Goal: Task Accomplishment & Management: Manage account settings

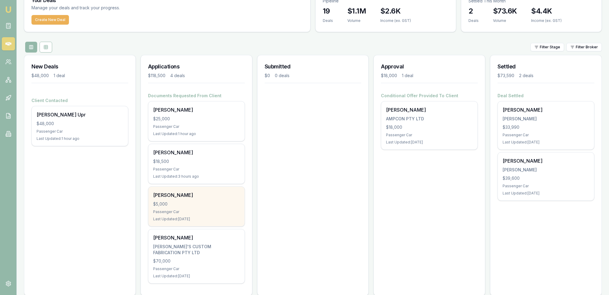
click at [179, 201] on div "$5,000" at bounding box center [196, 204] width 87 height 6
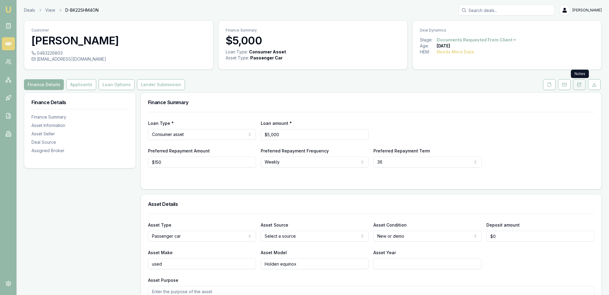
click at [578, 86] on icon at bounding box center [579, 84] width 3 height 4
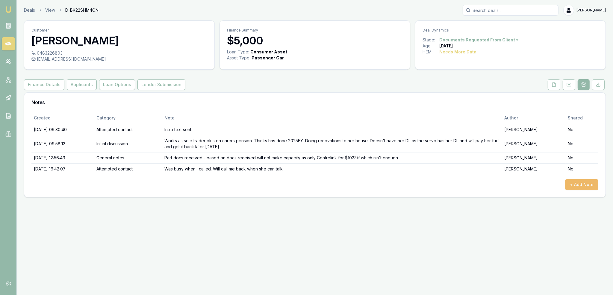
click at [573, 183] on button "+ Add Note" at bounding box center [581, 184] width 33 height 11
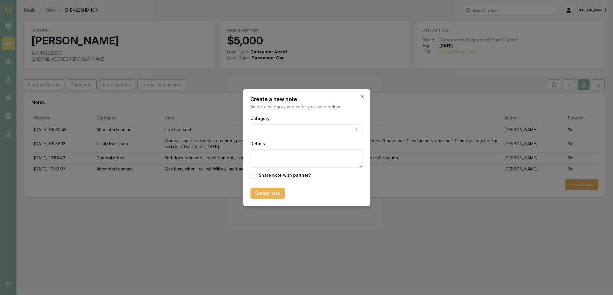
click at [278, 126] on body "Emu Broker Deals View D-BK22SHM4ON Robyn Adams Toggle Menu Customer Jolanda Wil…" at bounding box center [306, 147] width 613 height 295
click at [280, 157] on textarea "Details" at bounding box center [306, 158] width 112 height 18
type textarea "G"
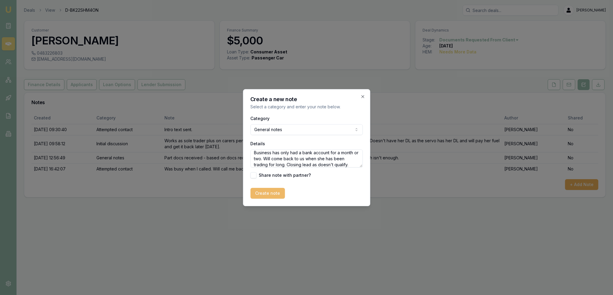
type textarea "Business has only had a bank account for a month or two. Will come back to us w…"
click at [262, 194] on button "Create note" at bounding box center [267, 193] width 34 height 11
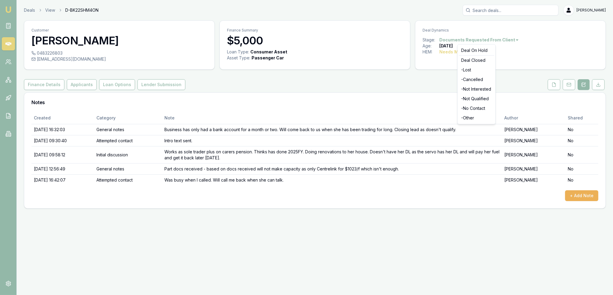
click at [476, 42] on html "Emu Broker Deals View D-BK22SHM4ON Robyn Adams Toggle Menu Customer Jolanda Wil…" at bounding box center [306, 147] width 613 height 295
click at [473, 98] on div "- Not Qualified" at bounding box center [476, 99] width 35 height 10
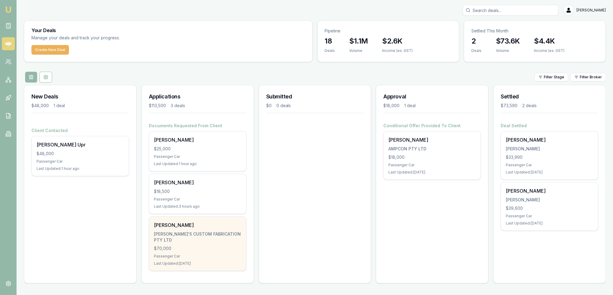
click at [209, 245] on div "Cody Janke CODY'S CUSTOM FABRICATION PTY LTD $70,000 Passenger Car Last Updated…" at bounding box center [197, 243] width 97 height 54
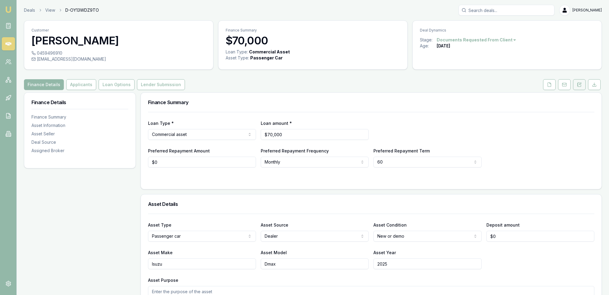
click at [582, 82] on button at bounding box center [579, 84] width 13 height 11
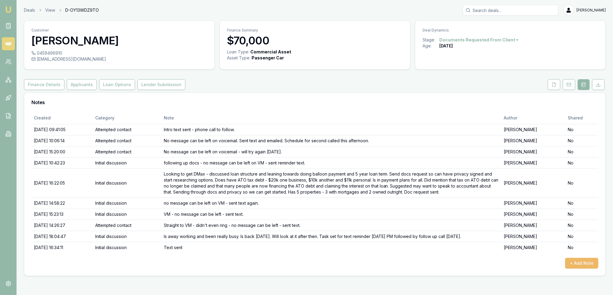
click at [582, 263] on button "+ Add Note" at bounding box center [581, 262] width 33 height 11
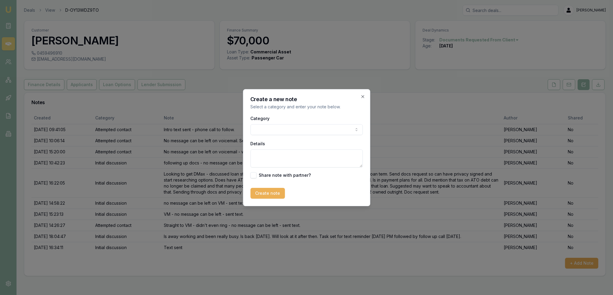
click at [301, 127] on body "Emu Broker Deals View D-OY13WDZ9TO Robyn Adams Toggle Menu Customer Cody Janke …" at bounding box center [306, 147] width 613 height 295
click at [287, 156] on textarea "Details" at bounding box center [306, 158] width 112 height 18
type textarea "Straight to VM - no message can be left - sent text."
click at [273, 189] on button "Create note" at bounding box center [267, 193] width 34 height 11
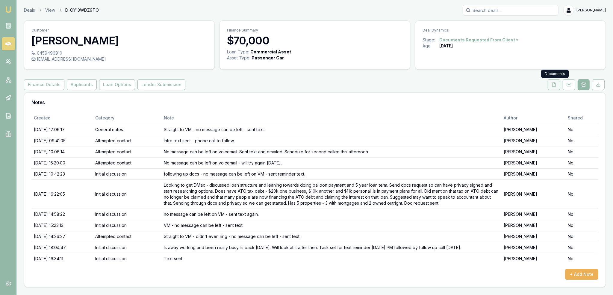
click at [556, 84] on icon at bounding box center [554, 84] width 5 height 5
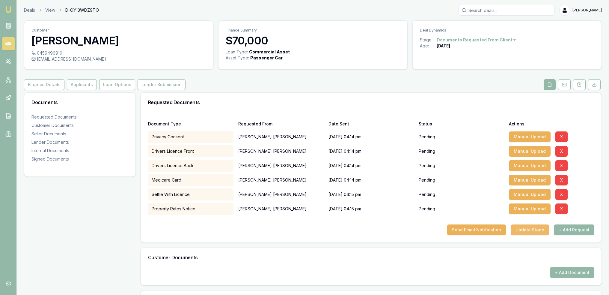
click at [523, 230] on button "Update Stage" at bounding box center [530, 229] width 38 height 11
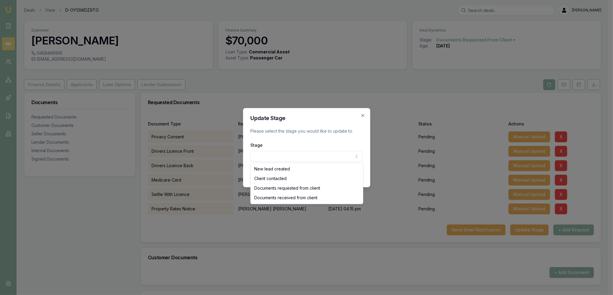
click at [281, 152] on body "Emu Broker Deals View D-OY13WDZ9TO Robyn Adams Toggle Menu Customer Cody Janke …" at bounding box center [304, 147] width 609 height 295
select select "DOCUMENTS_REQUESTED_FROM_CLIENT"
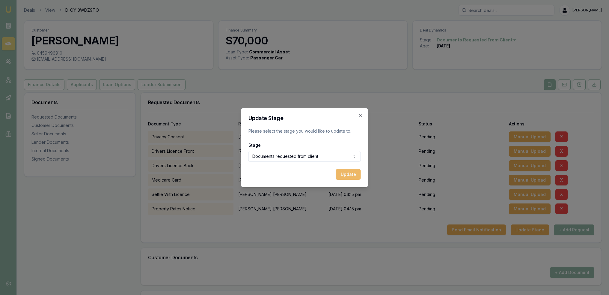
click at [350, 174] on button "Update" at bounding box center [348, 174] width 25 height 11
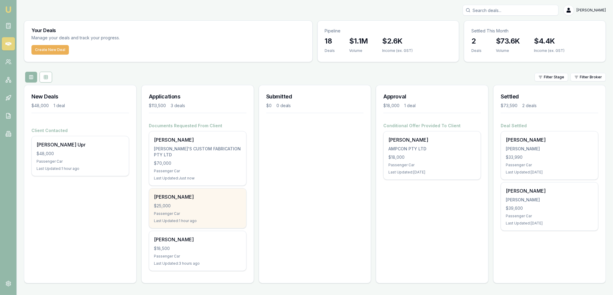
click at [177, 193] on div "[PERSON_NAME]" at bounding box center [197, 196] width 87 height 7
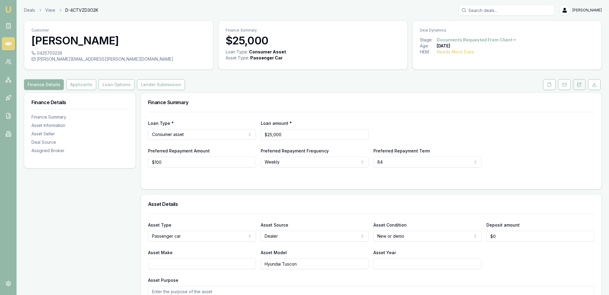
click at [580, 86] on icon at bounding box center [579, 84] width 3 height 4
